Goal: Task Accomplishment & Management: Use online tool/utility

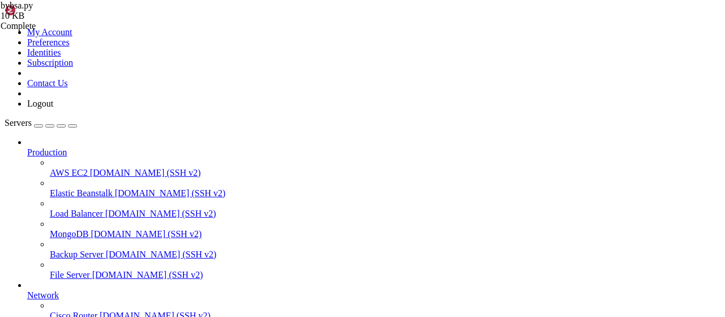
scroll to position [707, 0]
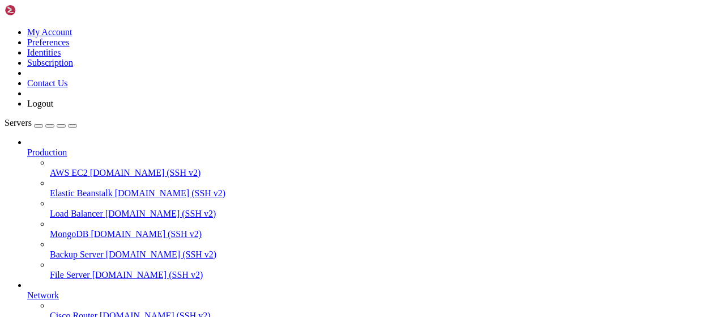
scroll to position [236, 0]
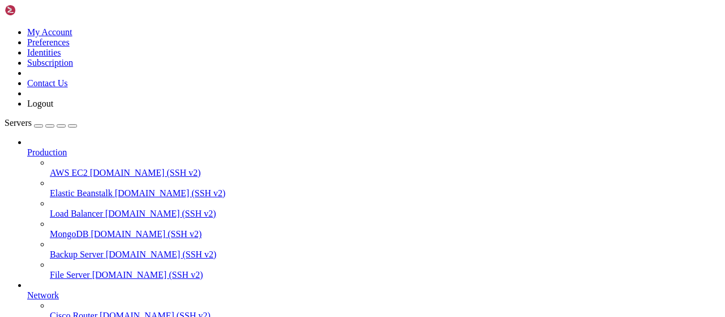
drag, startPoint x: 220, startPoint y: 35, endPoint x: 150, endPoint y: 35, distance: 70.2
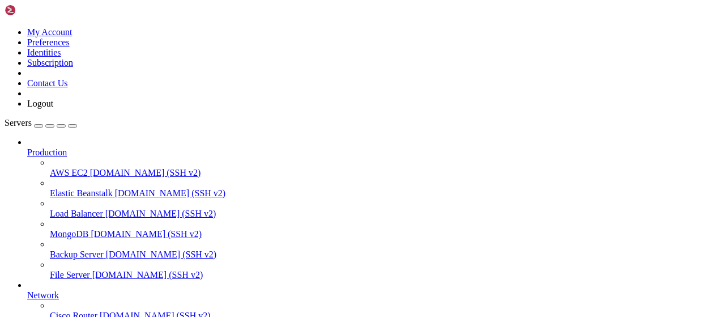
type input "/root/bot-bypass/images"
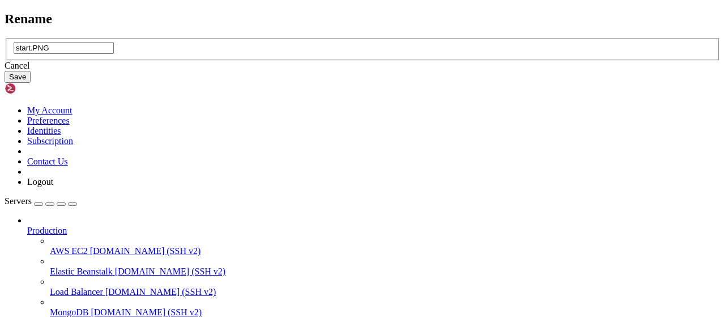
click at [114, 54] on input "start.PNG" at bounding box center [64, 48] width 100 height 12
type input "start0.PNG"
click at [31, 83] on button "Save" at bounding box center [18, 77] width 26 height 12
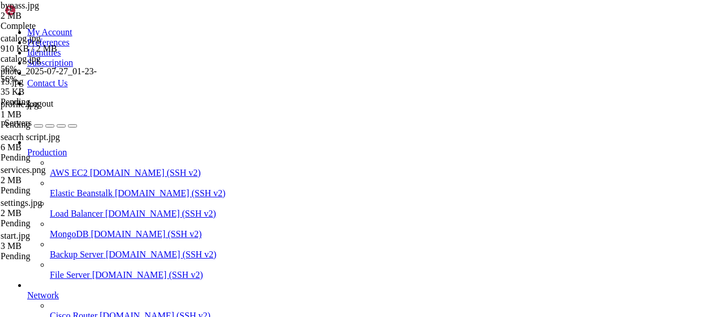
scroll to position [14, 0]
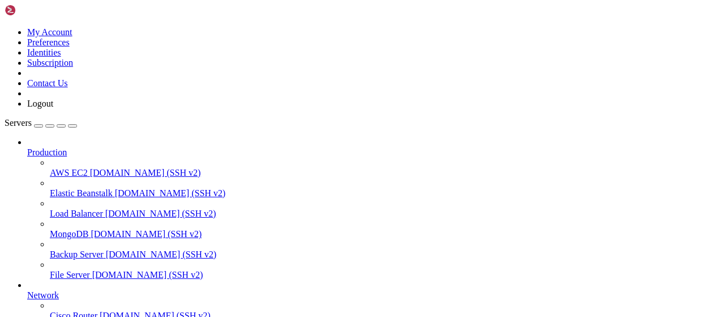
scroll to position [0, 0]
type input "/root/bot-bypass"
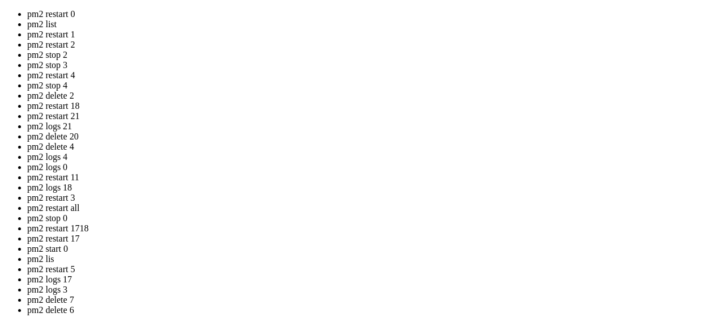
drag, startPoint x: 317, startPoint y: 208, endPoint x: 173, endPoint y: 155, distance: 152.8
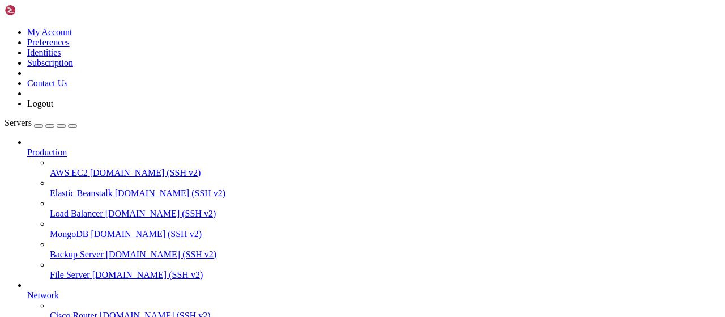
scroll to position [57, 0]
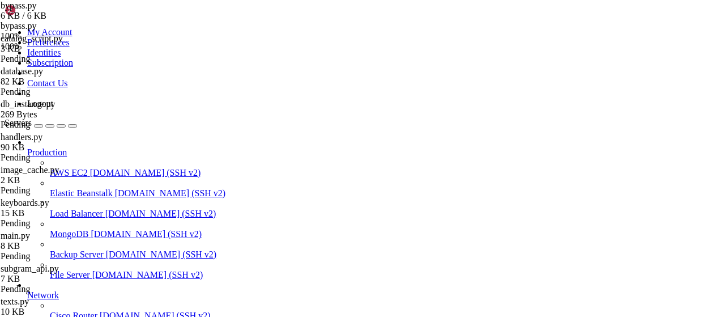
scroll to position [178, 0]
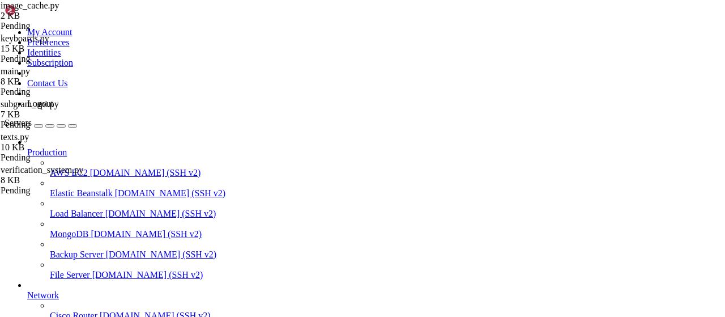
type textarea "7569283559:AAGpfluBcq9eW81ZQFnc9vKJldTI70HIFoA"
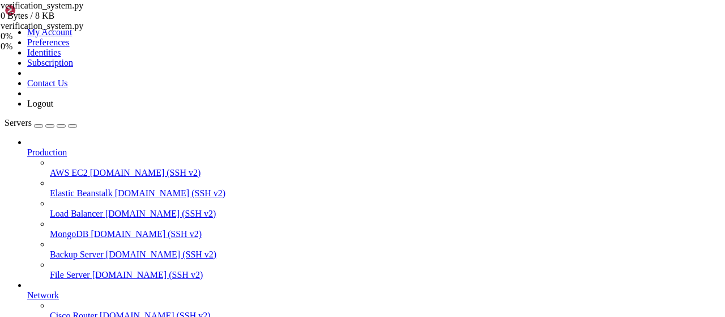
type textarea "[DATE] 23:00:29,400 (async_telebot.py:387 MainThread) ERROR - TeleBot: "Break i…"
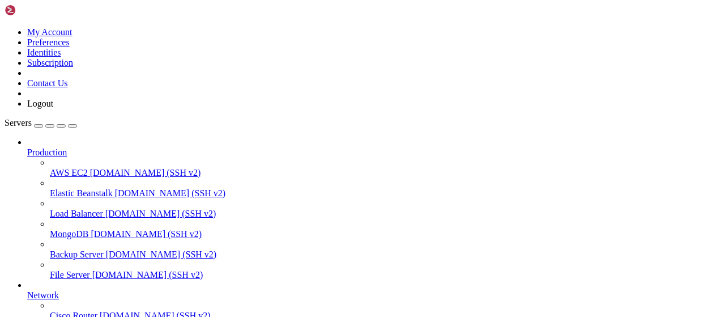
scroll to position [412, 0]
drag, startPoint x: 398, startPoint y: 218, endPoint x: 243, endPoint y: 220, distance: 155.2
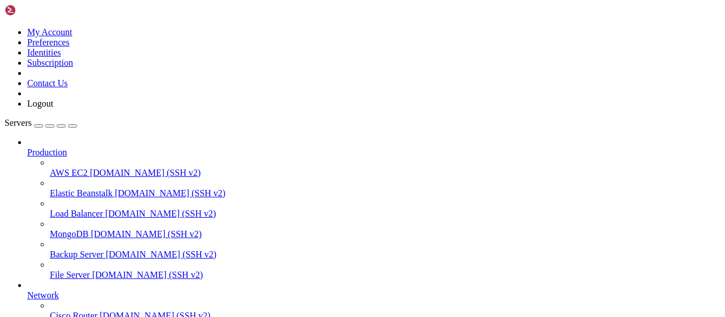
type textarea "bot = Bot(token="7569283559:AAGpfluBcq9eW81ZQFnc9vKJldTI70HIFoA", default=Defau…"
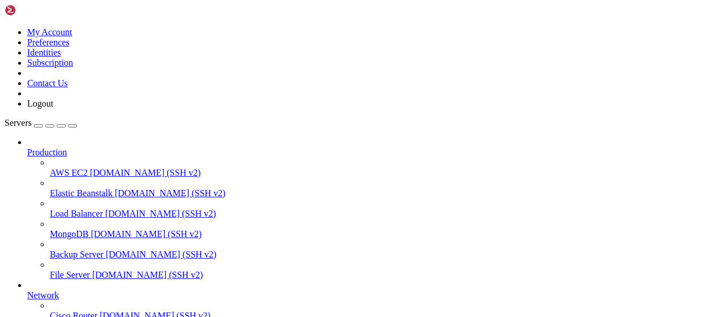
scroll to position [59, 0]
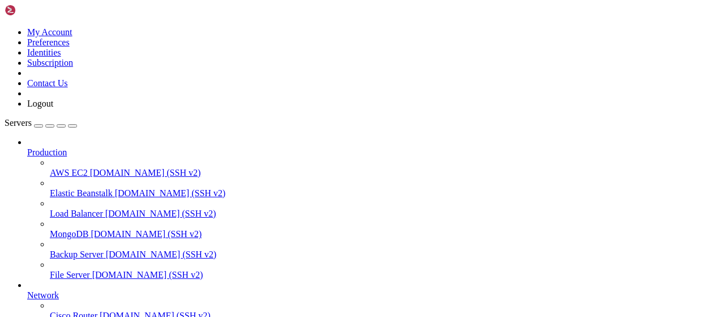
drag, startPoint x: 245, startPoint y: 267, endPoint x: 209, endPoint y: 269, distance: 36.3
type textarea "import aiosqlite"
drag, startPoint x: 244, startPoint y: 269, endPoint x: 212, endPoint y: 269, distance: 31.1
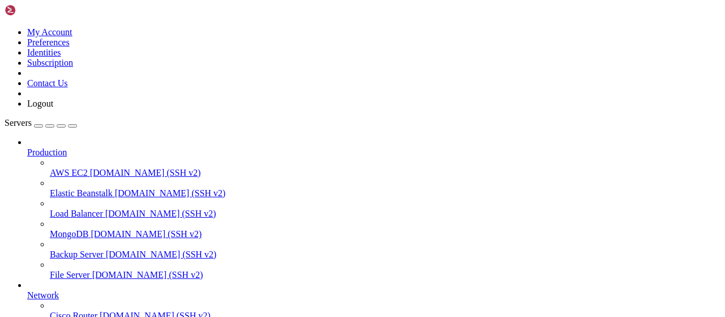
drag, startPoint x: 259, startPoint y: 41, endPoint x: 121, endPoint y: 41, distance: 138.2
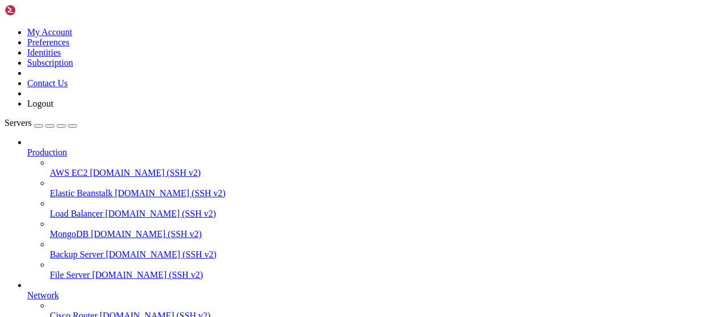
scroll to position [1184, 0]
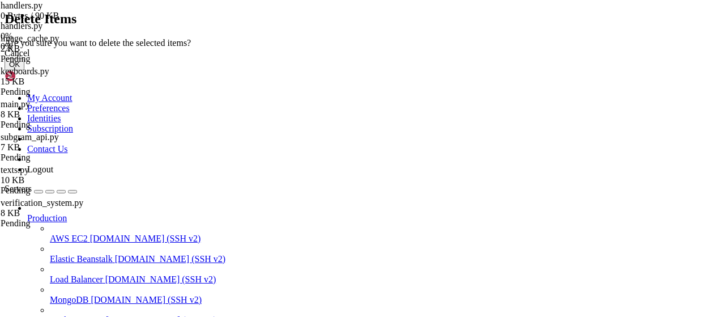
click at [24, 70] on button "OK" at bounding box center [15, 64] width 20 height 12
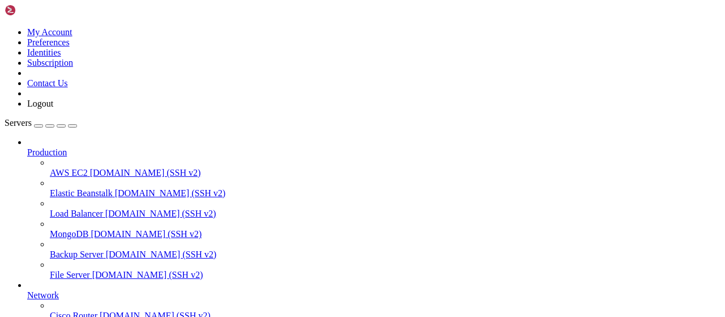
drag, startPoint x: 295, startPoint y: 40, endPoint x: 122, endPoint y: 32, distance: 173.4
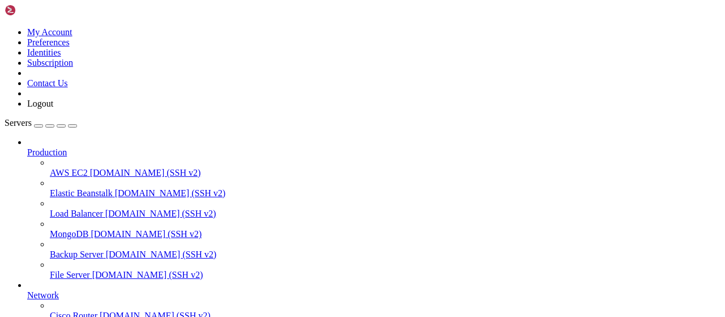
type input "/root/bot-bypass"
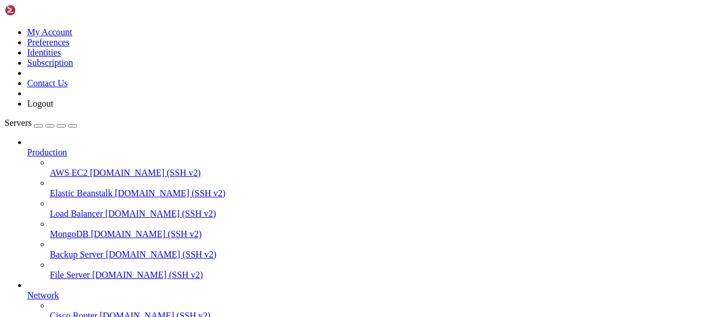
scroll to position [554, 0]
drag, startPoint x: 403, startPoint y: 183, endPoint x: 245, endPoint y: 187, distance: 157.5
type textarea "bot = Bot(token="7569283559:AAGpfluBcq9eW81ZQFnc9vKJldTI70HIFoA", default=Defau…"
drag, startPoint x: 693, startPoint y: 37, endPoint x: 671, endPoint y: 39, distance: 22.2
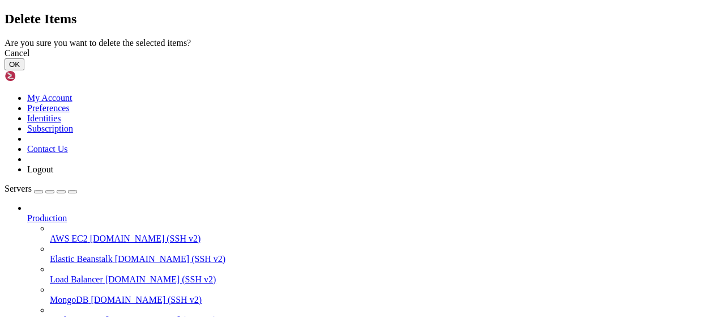
click at [468, 70] on div "Cancel OK" at bounding box center [363, 59] width 716 height 22
click at [24, 70] on button "OK" at bounding box center [15, 64] width 20 height 12
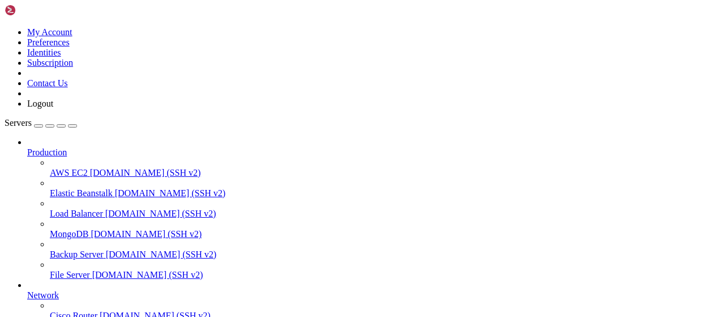
type textarea "aiogram.exceptions.TelegramBadRequest: Telegram server says - Bad Request: wron…"
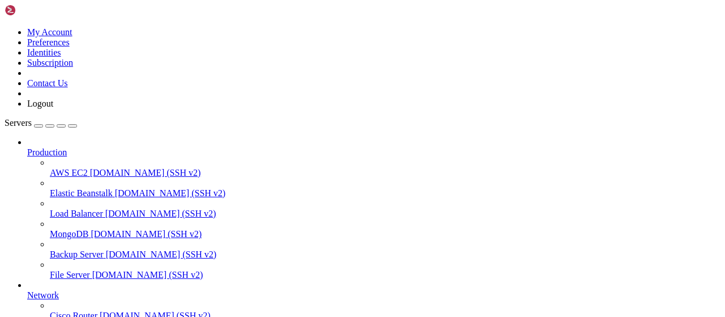
scroll to position [255, 0]
